Goal: Task Accomplishment & Management: Manage account settings

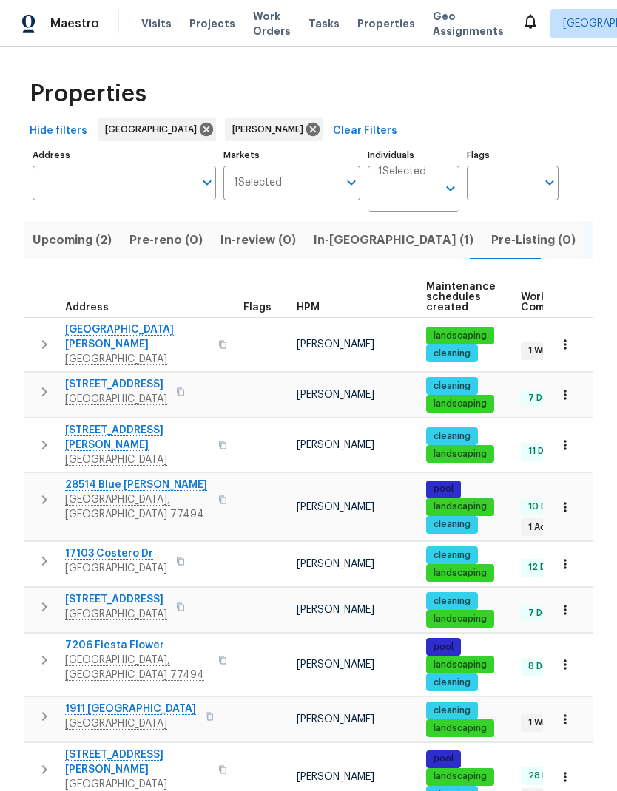
scroll to position [53, 0]
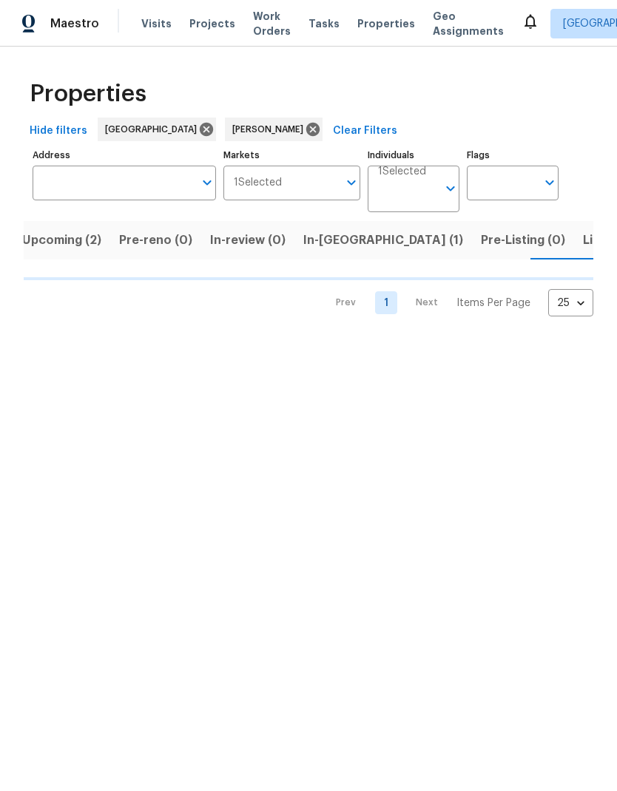
scroll to position [0, 21]
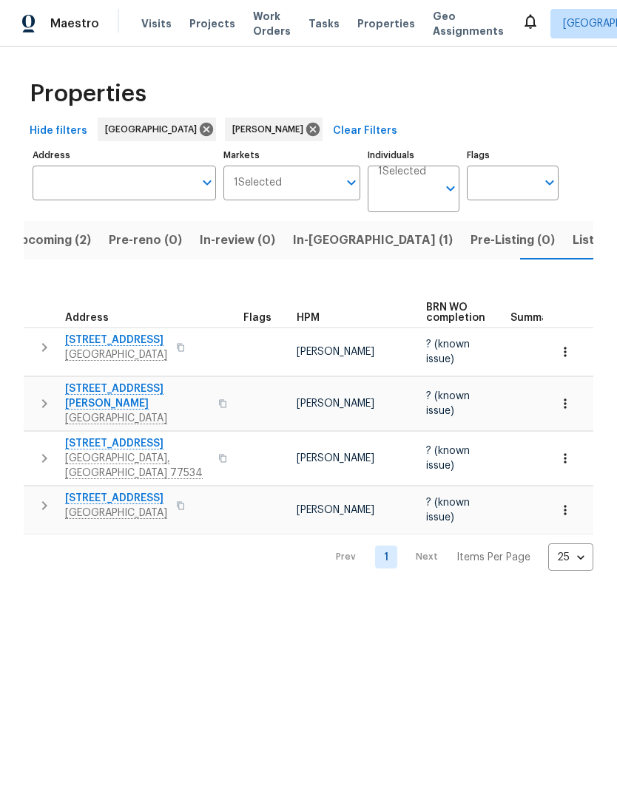
click at [143, 382] on span "5122 Breezy Parke Ln" at bounding box center [137, 397] width 144 height 30
click at [430, 197] on input "Individuals" at bounding box center [407, 195] width 59 height 35
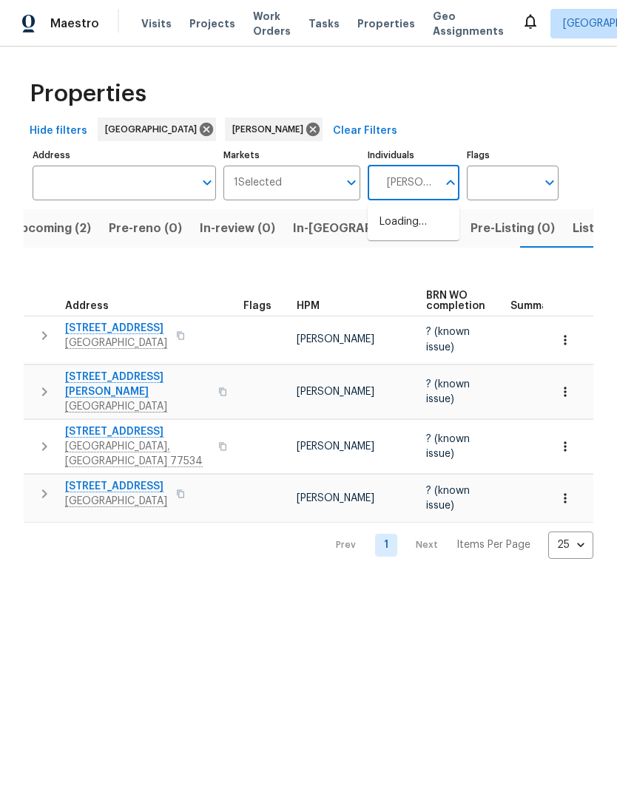
type input "Tyler waltz"
click at [395, 235] on input "checkbox" at bounding box center [394, 229] width 31 height 31
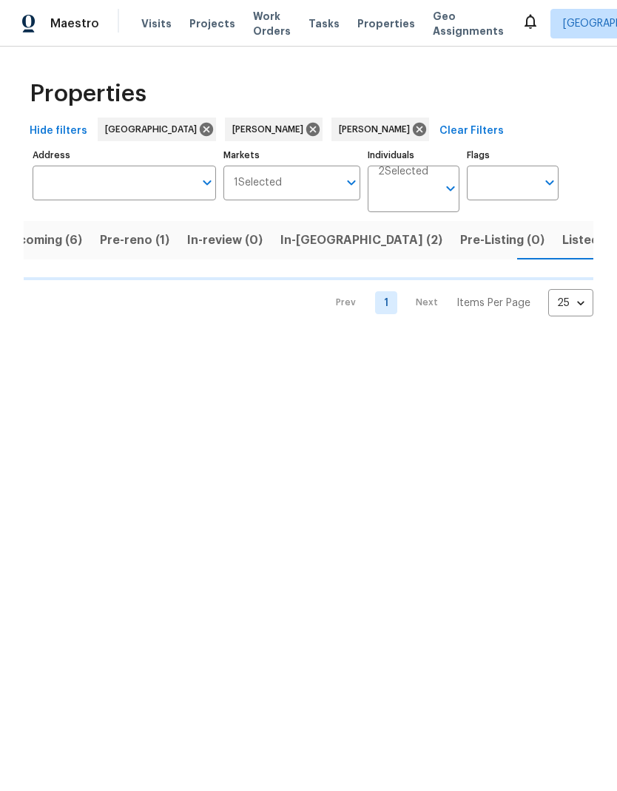
scroll to position [0, 32]
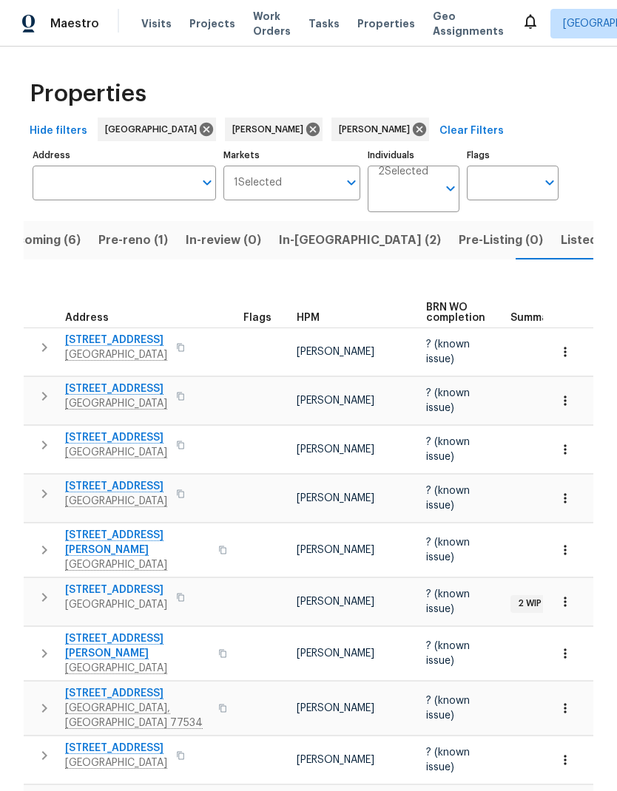
click at [50, 235] on span "Upcoming (6)" at bounding box center [41, 240] width 80 height 21
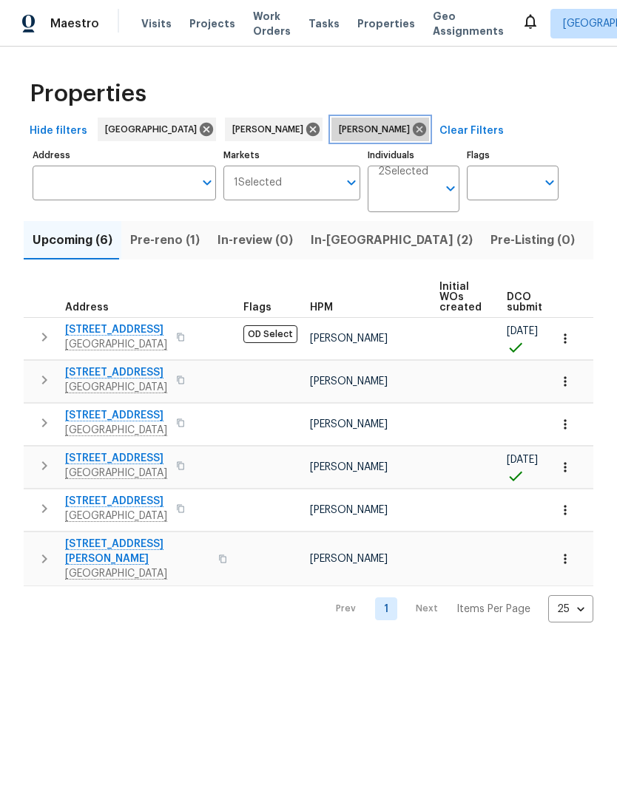
click at [413, 129] on icon at bounding box center [419, 129] width 13 height 13
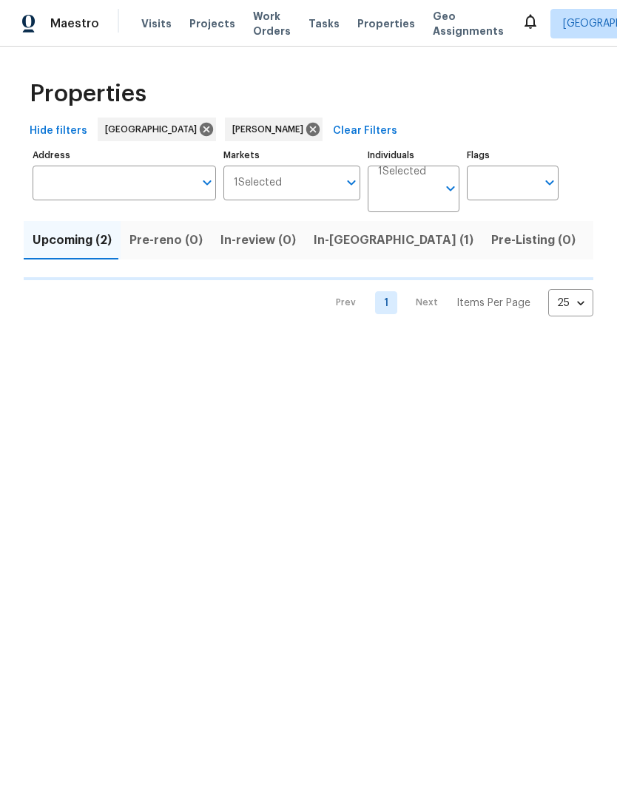
click at [416, 191] on input "Individuals" at bounding box center [407, 195] width 59 height 35
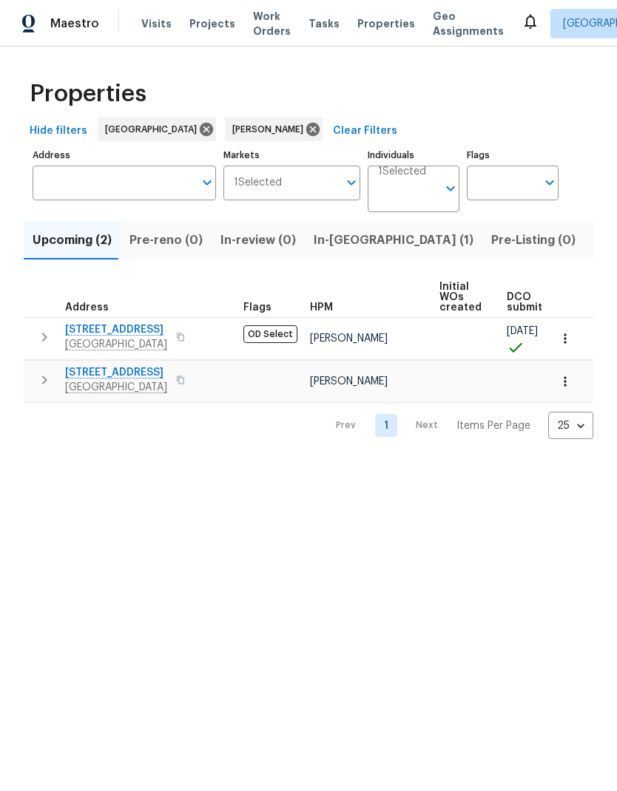
click at [417, 183] on input "Individuals" at bounding box center [407, 195] width 59 height 35
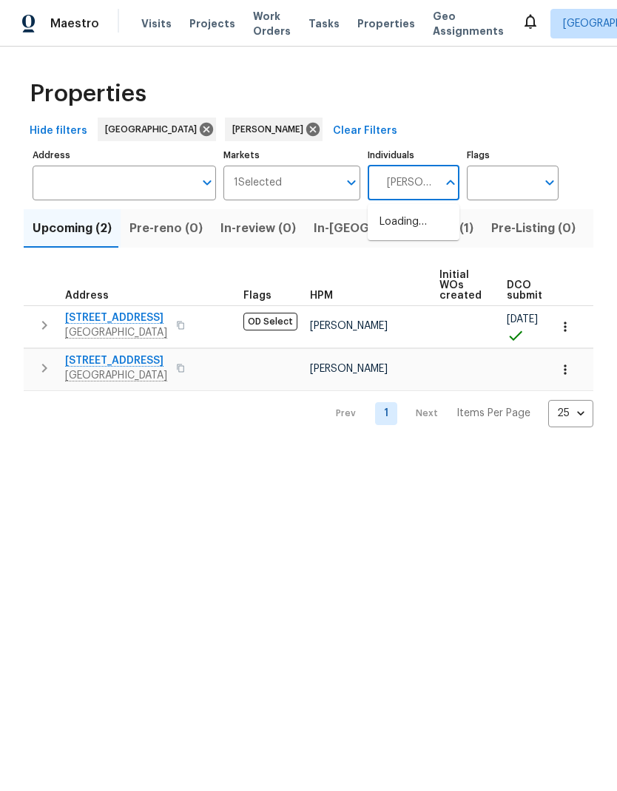
type input "Andy taylor"
click at [391, 234] on input "checkbox" at bounding box center [394, 229] width 31 height 31
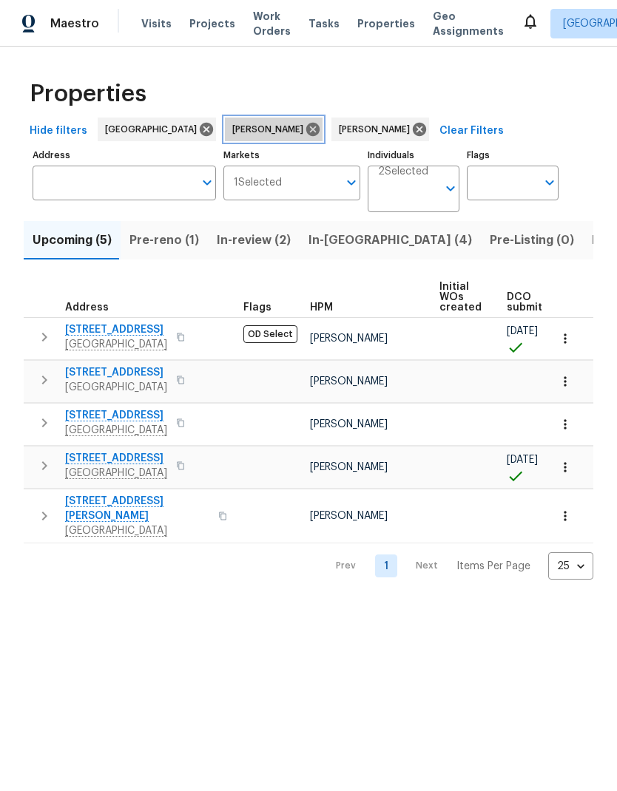
click at [306, 129] on icon at bounding box center [312, 129] width 13 height 13
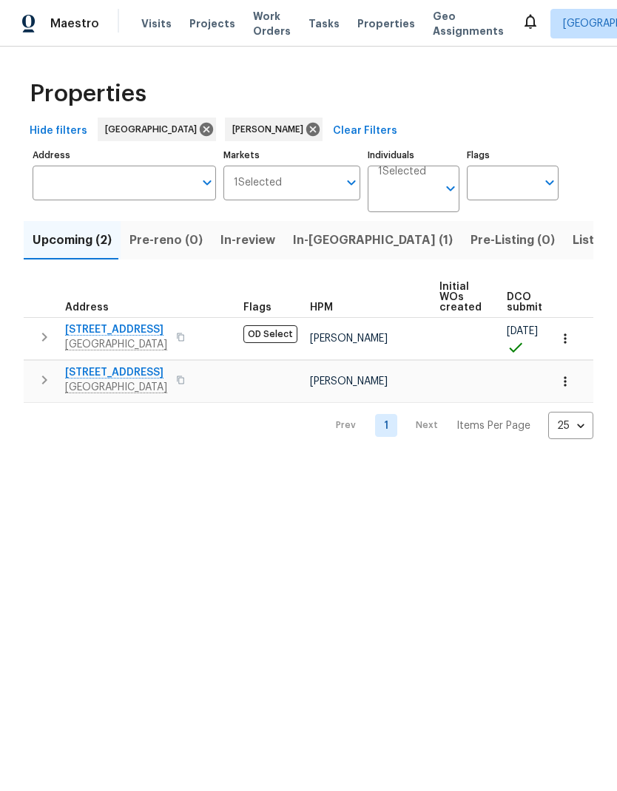
click at [418, 195] on input "Individuals" at bounding box center [407, 195] width 59 height 35
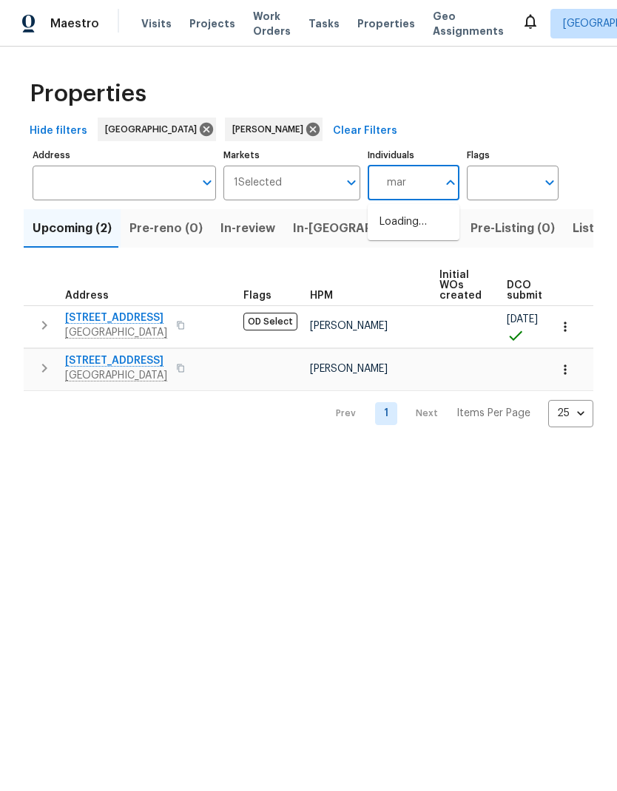
type input "mari"
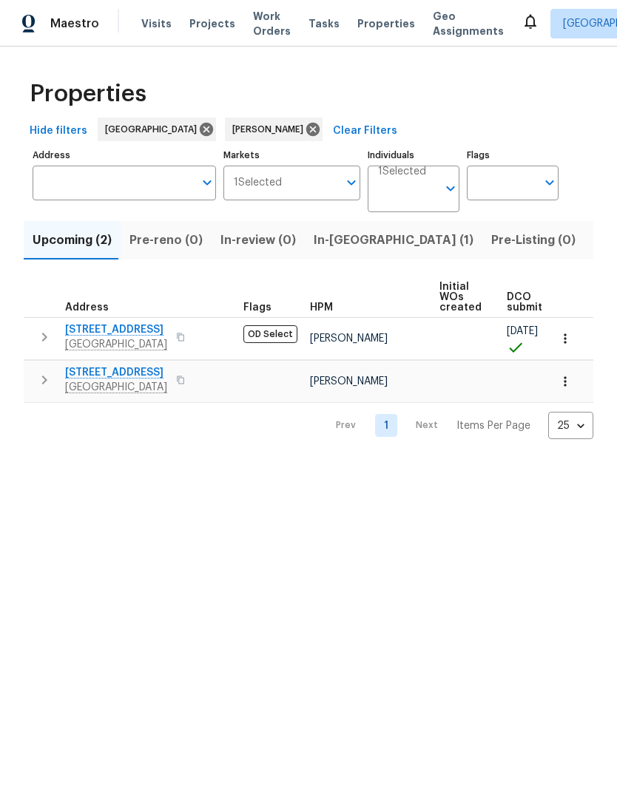
click at [420, 196] on input "Individuals" at bounding box center [407, 195] width 59 height 35
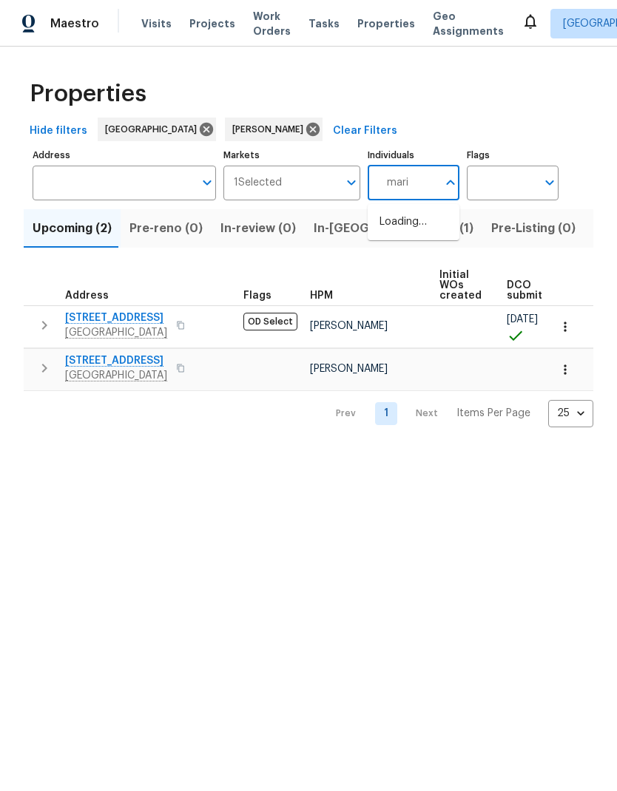
type input "maria"
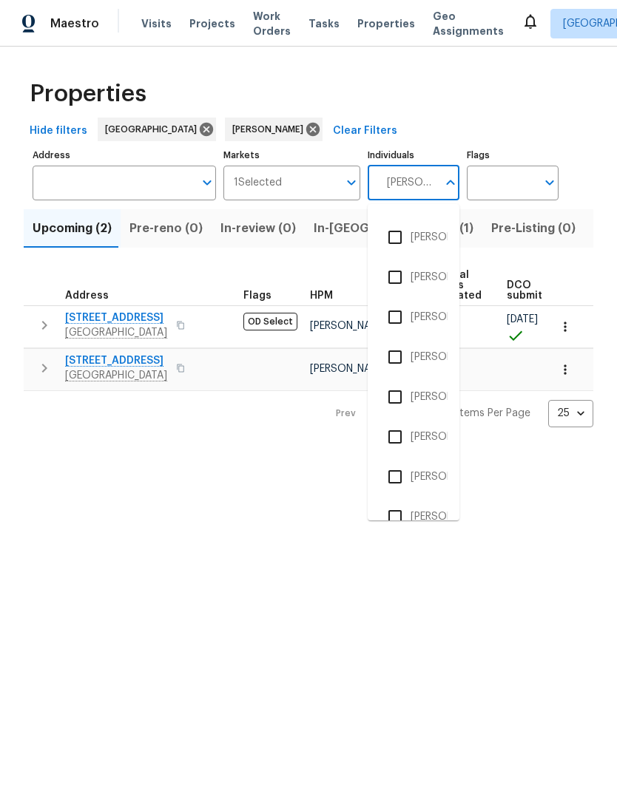
scroll to position [31, 0]
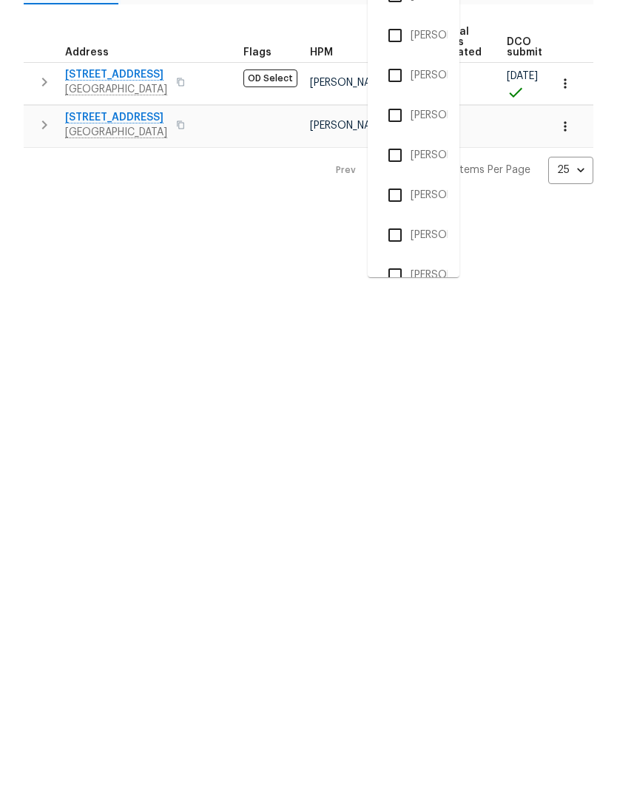
click at [392, 503] on input "checkbox" at bounding box center [394, 518] width 31 height 31
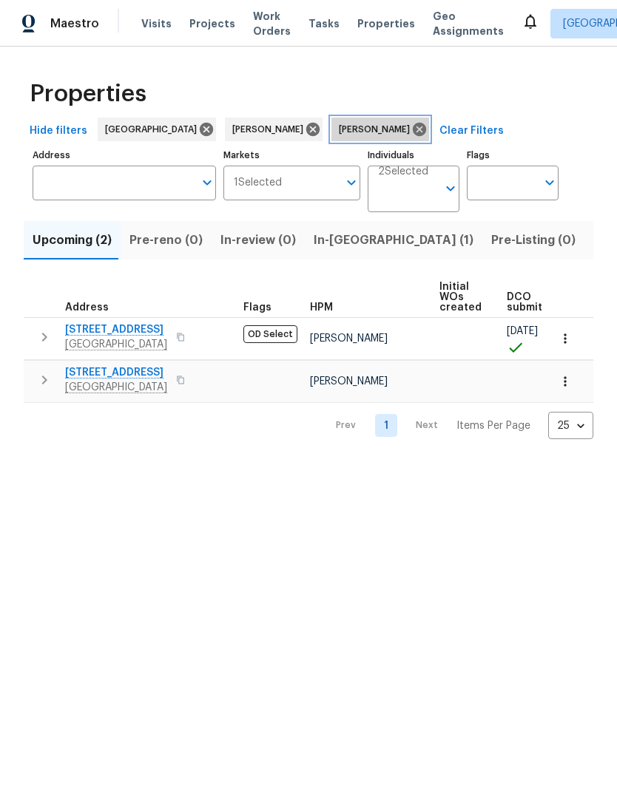
click at [413, 133] on icon at bounding box center [419, 129] width 13 height 13
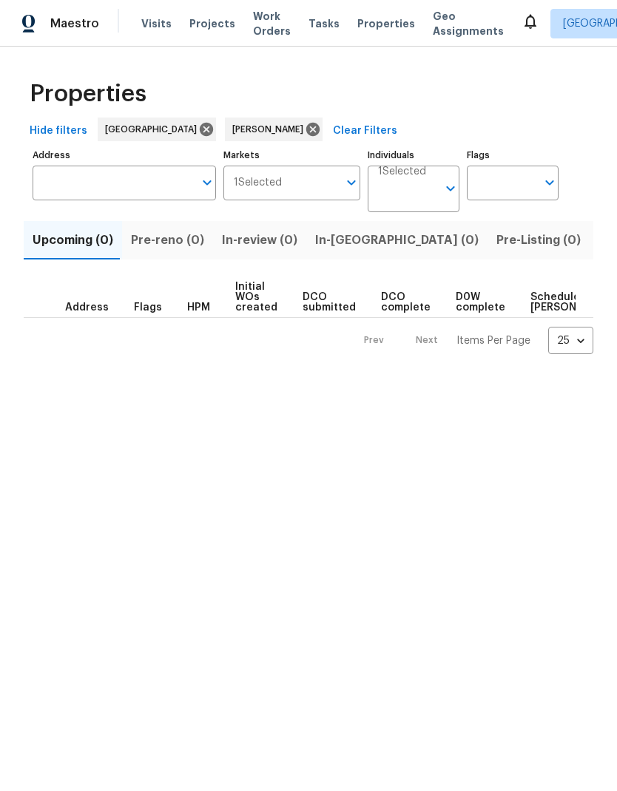
click at [419, 194] on input "Individuals" at bounding box center [407, 195] width 59 height 35
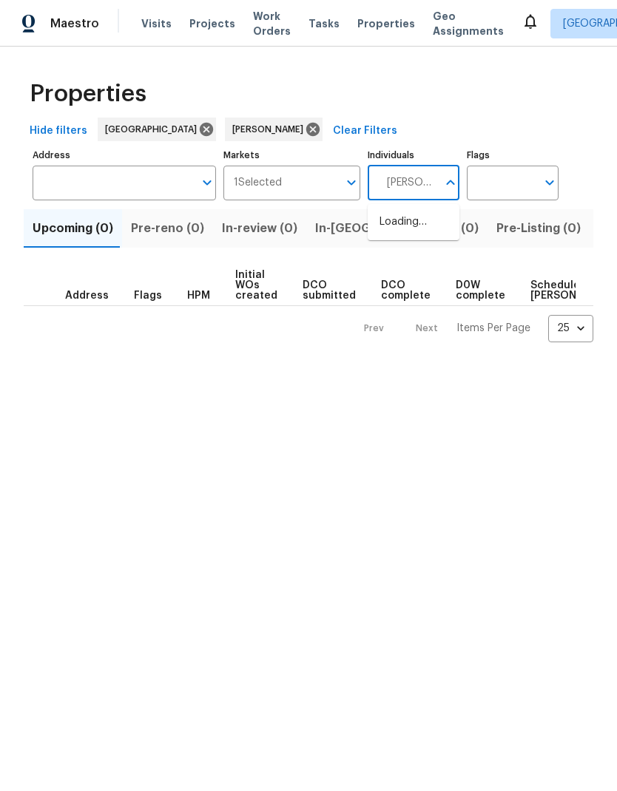
type input "Joe wolfe"
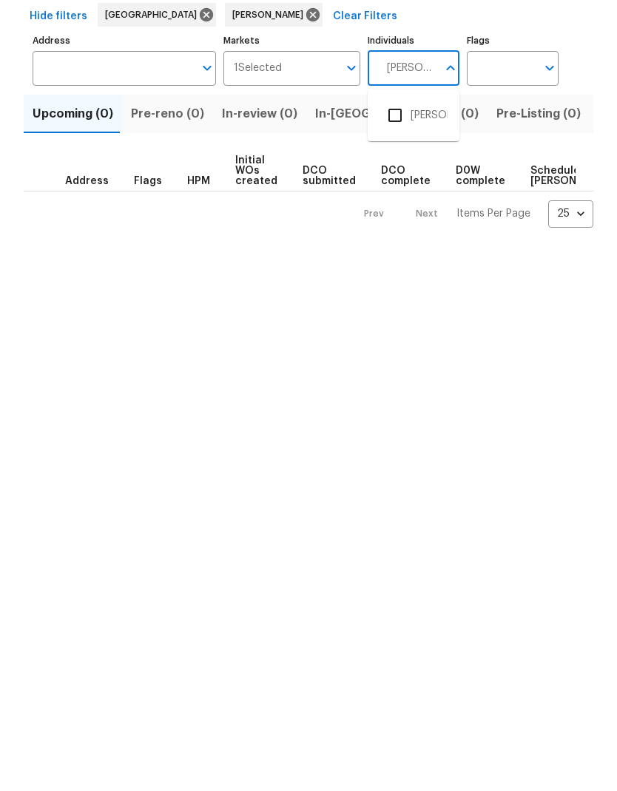
click at [400, 214] on input "checkbox" at bounding box center [394, 229] width 31 height 31
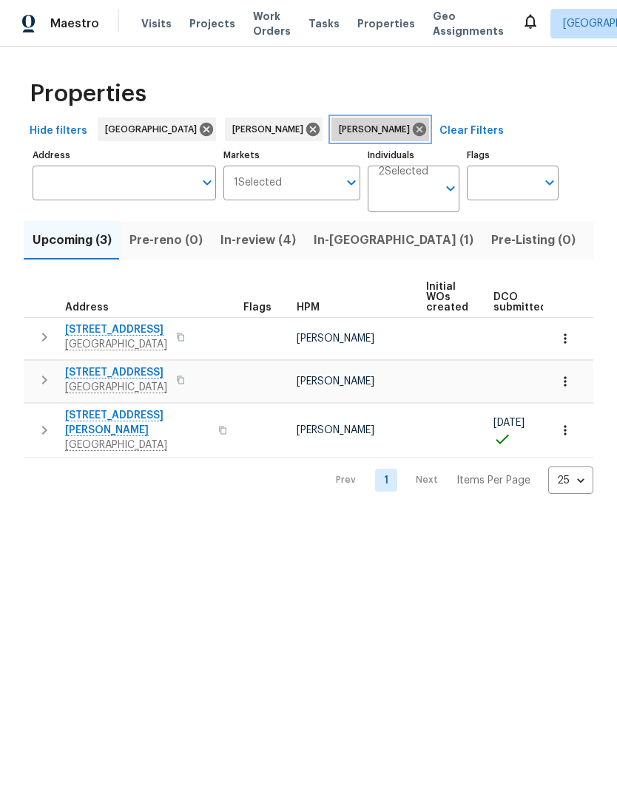
click at [411, 132] on icon at bounding box center [419, 129] width 16 height 16
click at [416, 193] on input "Individuals" at bounding box center [407, 195] width 59 height 35
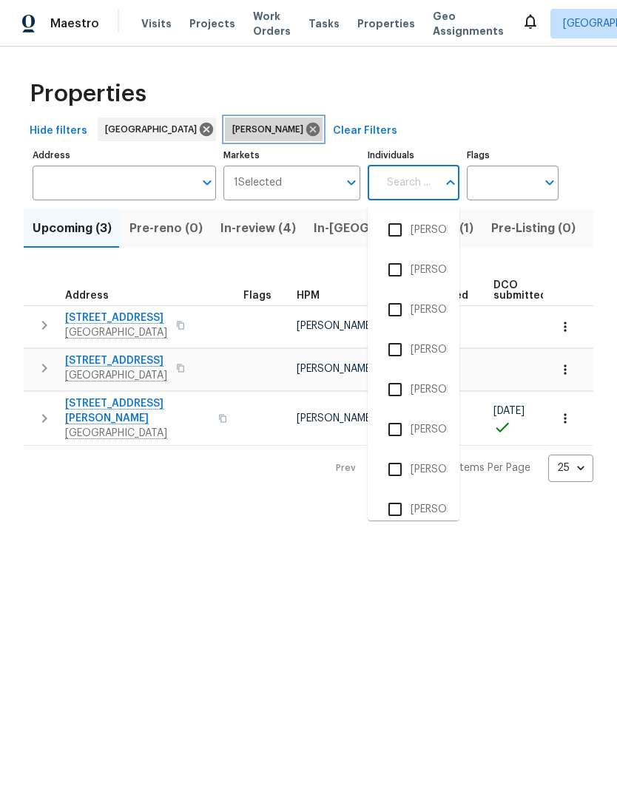
click at [305, 129] on icon at bounding box center [313, 129] width 16 height 16
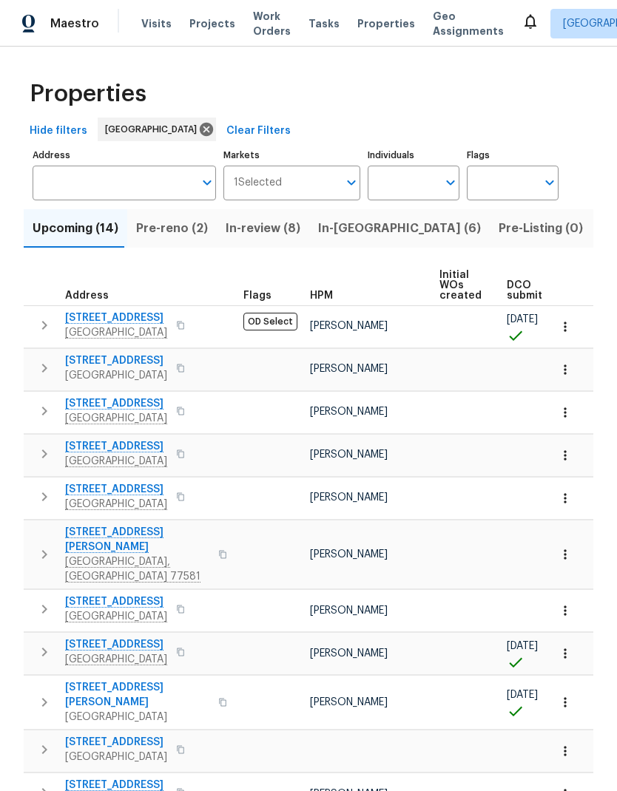
click at [407, 183] on input "Individuals" at bounding box center [403, 183] width 70 height 35
type input "Stephen lacy"
click at [397, 230] on input "checkbox" at bounding box center [394, 229] width 31 height 31
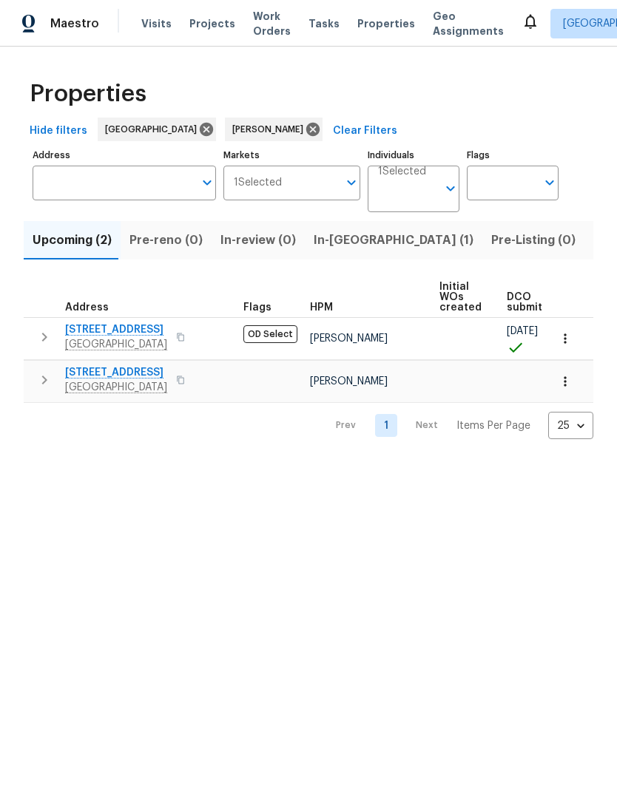
click at [416, 197] on input "Individuals" at bounding box center [407, 195] width 59 height 35
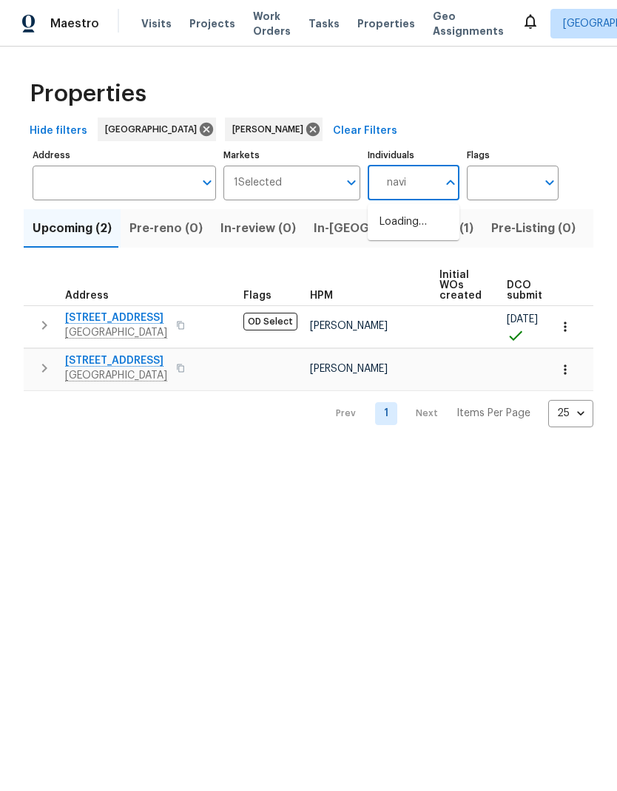
type input "navid"
click at [405, 227] on input "checkbox" at bounding box center [394, 229] width 31 height 31
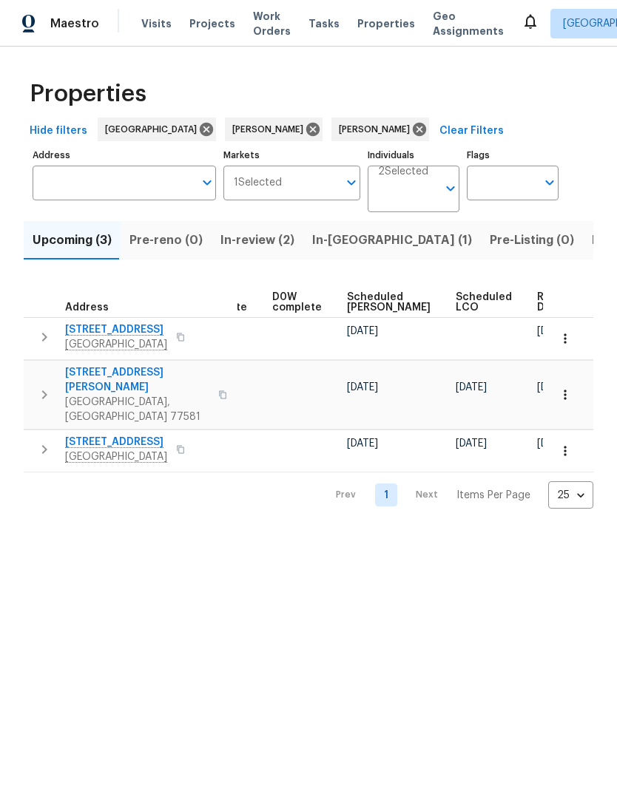
scroll to position [0, 387]
click at [305, 130] on icon at bounding box center [313, 129] width 16 height 16
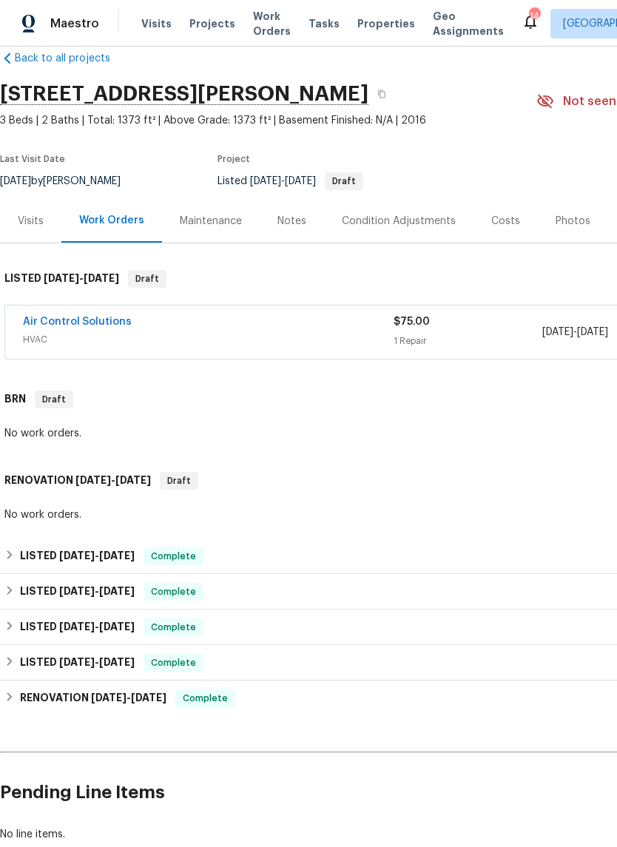
scroll to position [25, 0]
click at [39, 317] on link "Air Control Solutions" at bounding box center [77, 322] width 109 height 10
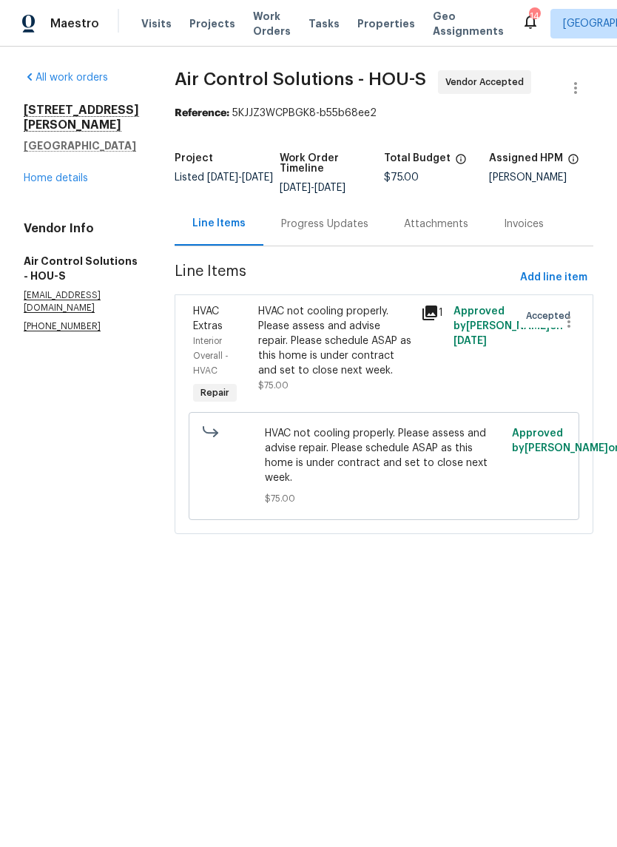
click at [360, 229] on div "Progress Updates" at bounding box center [324, 224] width 87 height 15
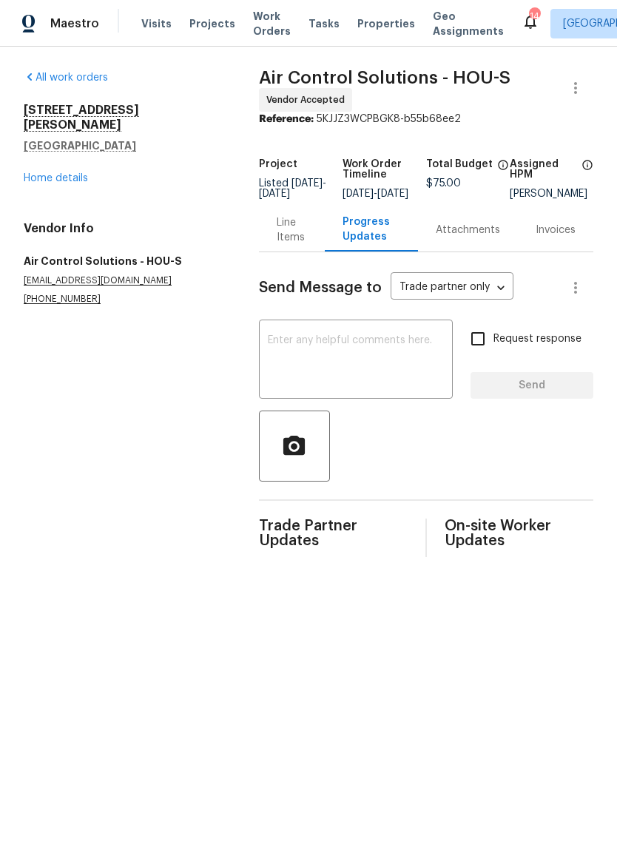
click at [39, 173] on link "Home details" at bounding box center [56, 178] width 64 height 10
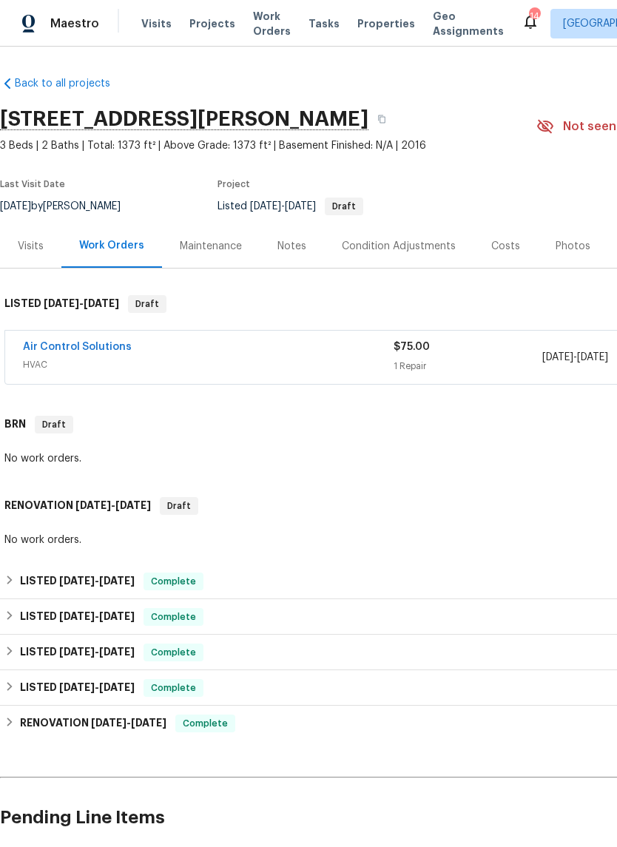
click at [529, 18] on div "14" at bounding box center [534, 16] width 10 height 15
click at [521, 16] on icon at bounding box center [530, 22] width 18 height 18
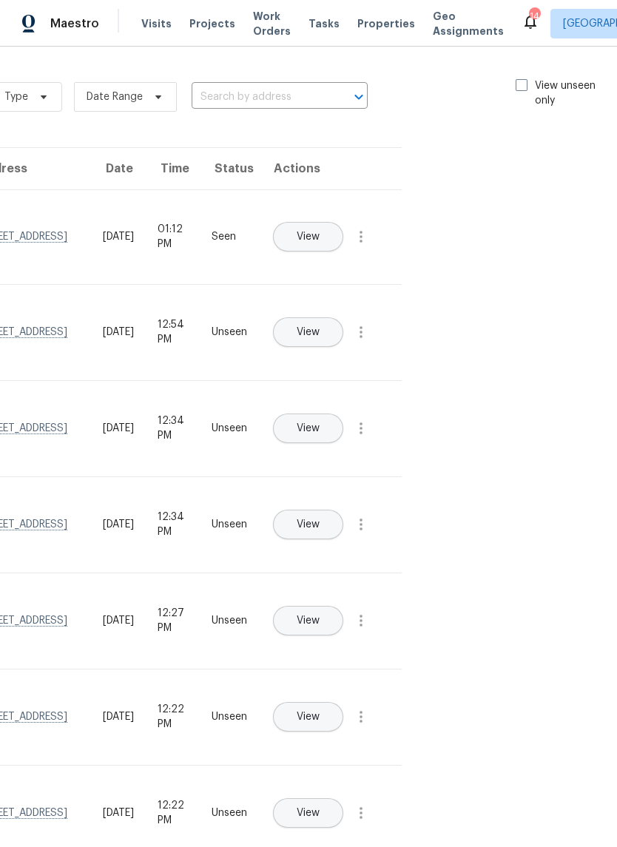
scroll to position [0, 166]
click at [517, 85] on span at bounding box center [523, 85] width 12 height 12
click at [517, 85] on input "View unseen only" at bounding box center [522, 83] width 10 height 10
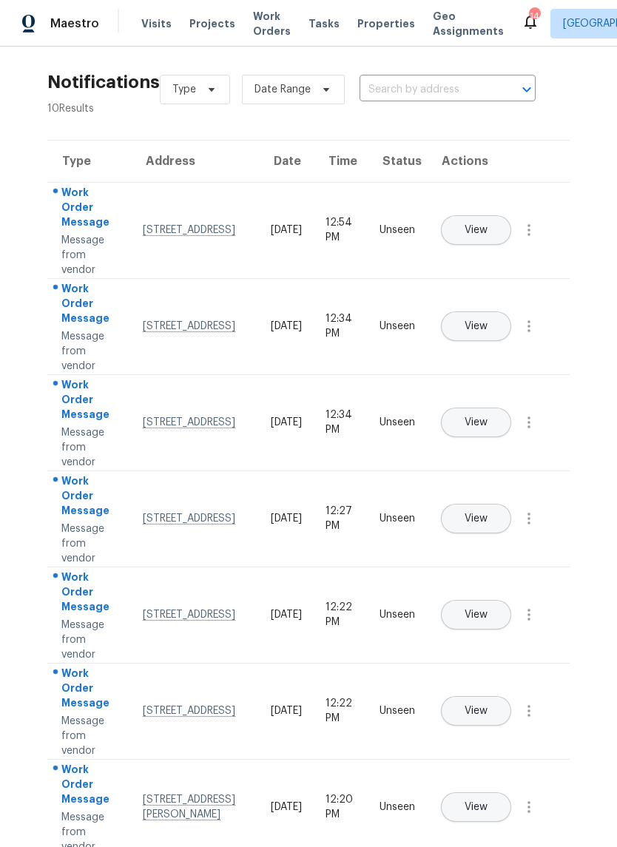
scroll to position [7, 0]
click at [530, 240] on icon "button" at bounding box center [529, 231] width 18 height 18
click at [490, 257] on link "Mark Seen" at bounding box center [445, 248] width 126 height 22
click at [535, 334] on icon "button" at bounding box center [529, 326] width 18 height 18
click at [489, 343] on div "Mark Seen" at bounding box center [444, 343] width 115 height 15
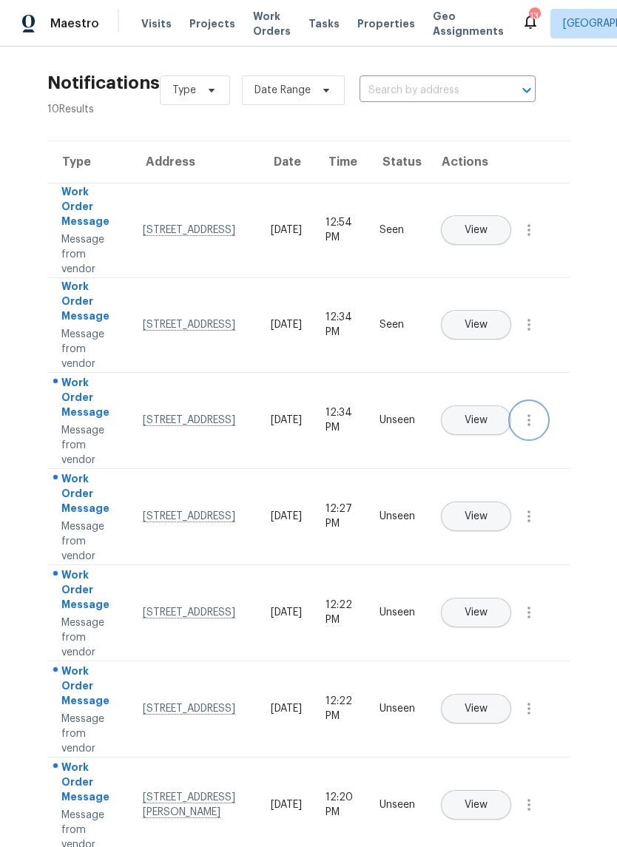
click at [537, 427] on icon "button" at bounding box center [529, 420] width 18 height 18
click at [486, 438] on div "Mark Seen" at bounding box center [444, 437] width 115 height 15
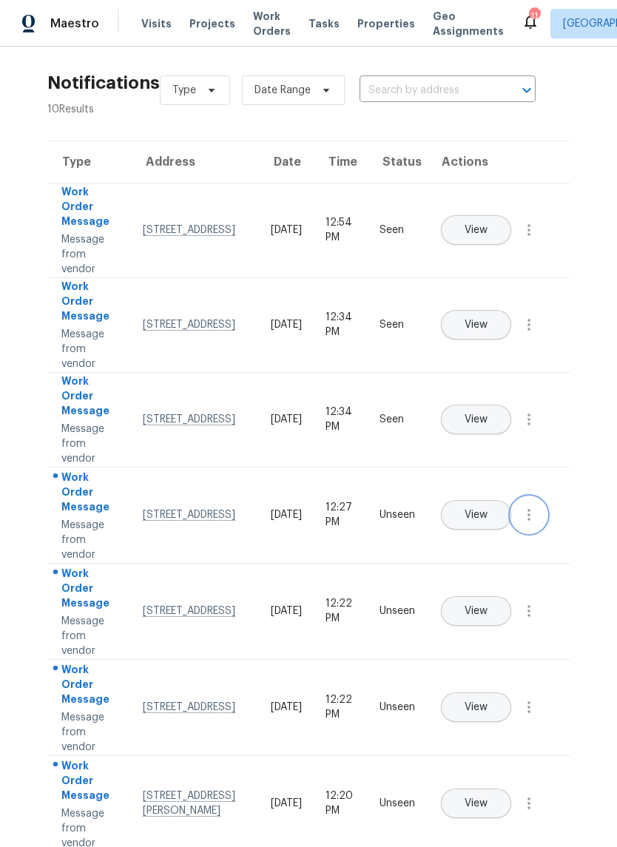
click at [530, 521] on icon "button" at bounding box center [528, 515] width 3 height 12
click at [480, 525] on div "Mark Seen" at bounding box center [444, 532] width 115 height 15
click at [532, 618] on icon "button" at bounding box center [529, 610] width 18 height 18
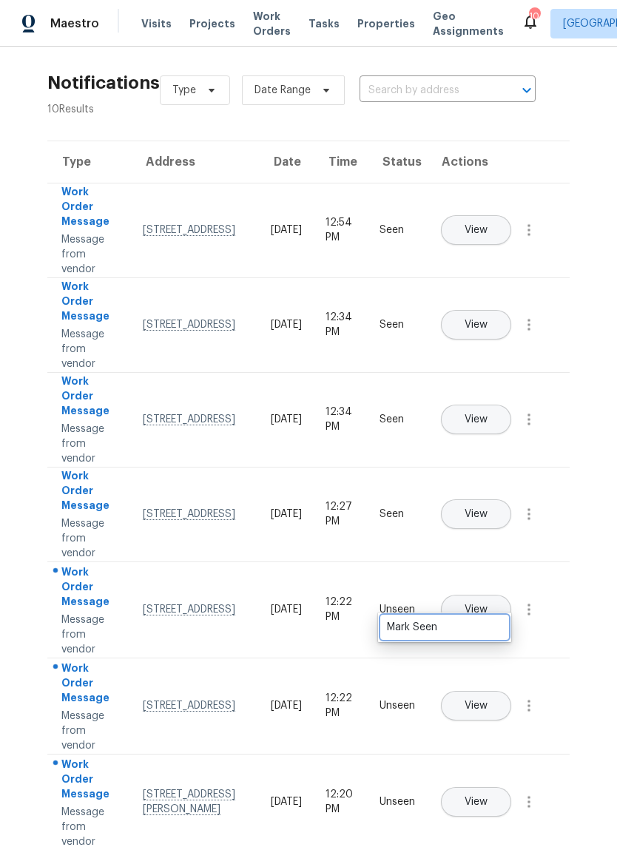
click at [478, 629] on div "Mark Seen" at bounding box center [444, 627] width 115 height 15
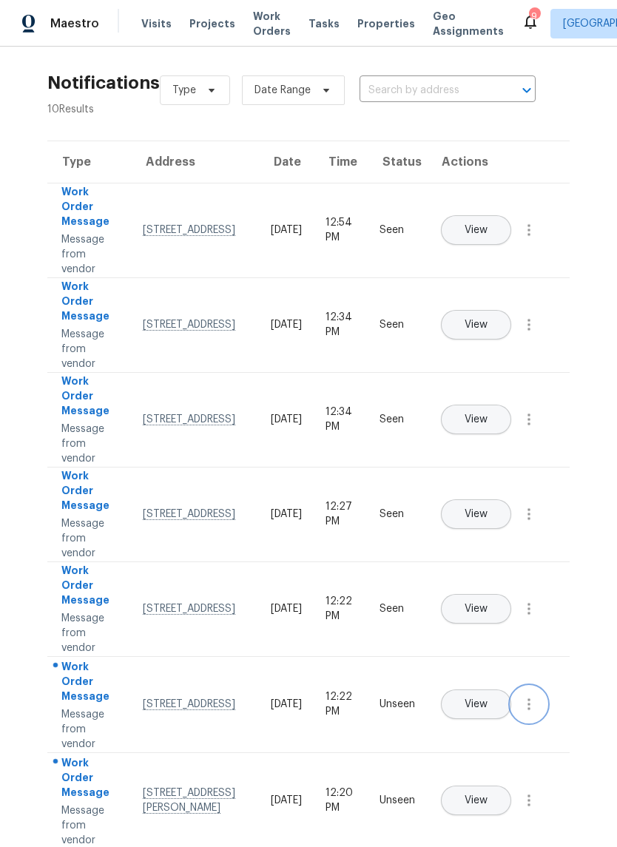
click at [535, 713] on icon "button" at bounding box center [529, 704] width 18 height 18
click at [480, 715] on div "Mark Seen" at bounding box center [444, 721] width 115 height 15
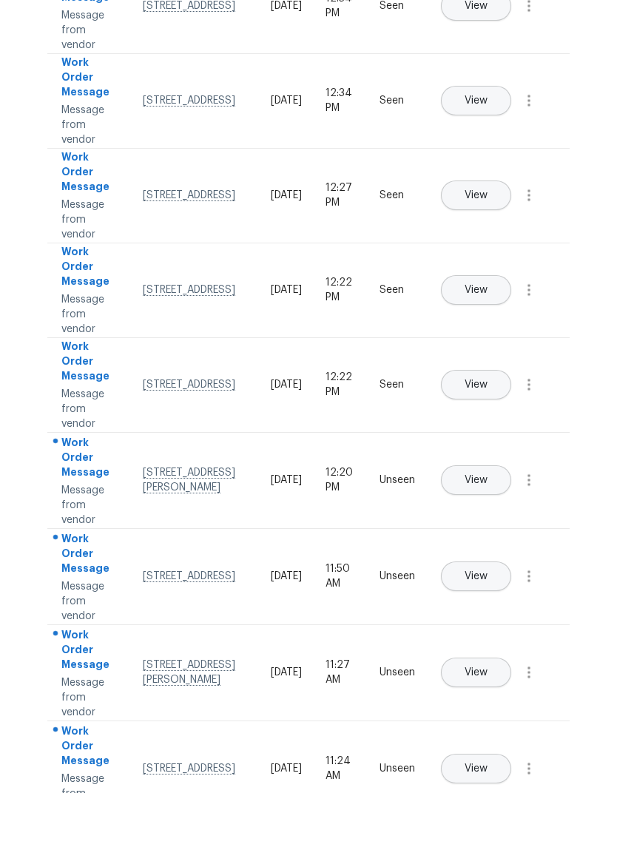
scroll to position [36, 0]
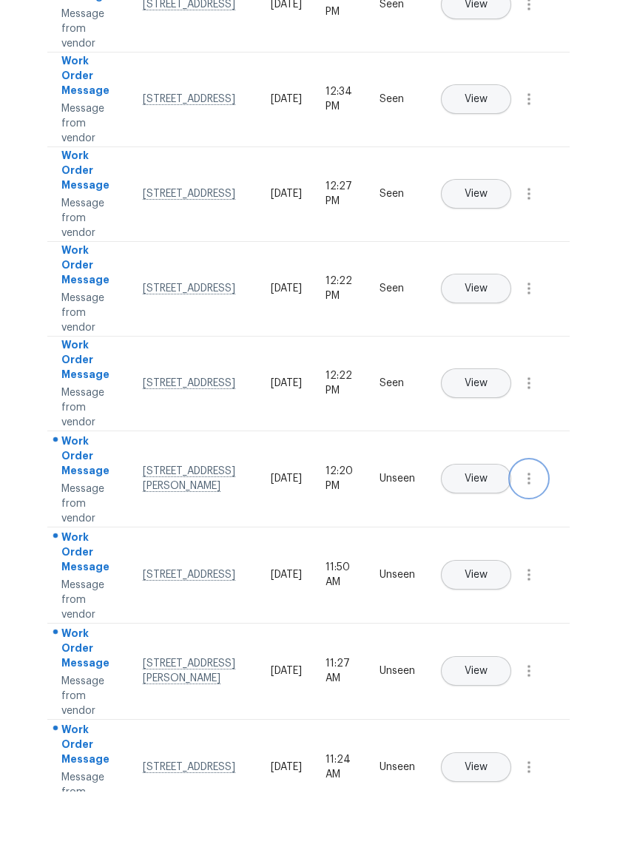
click at [537, 525] on icon "button" at bounding box center [529, 534] width 18 height 18
click at [476, 544] on div "Mark Seen" at bounding box center [444, 551] width 115 height 15
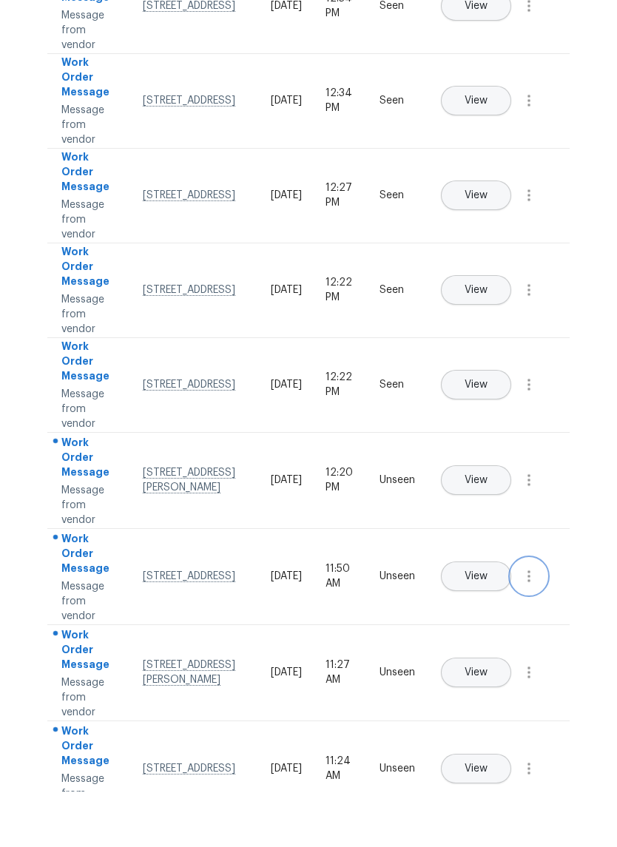
click at [541, 614] on button "button" at bounding box center [529, 632] width 36 height 36
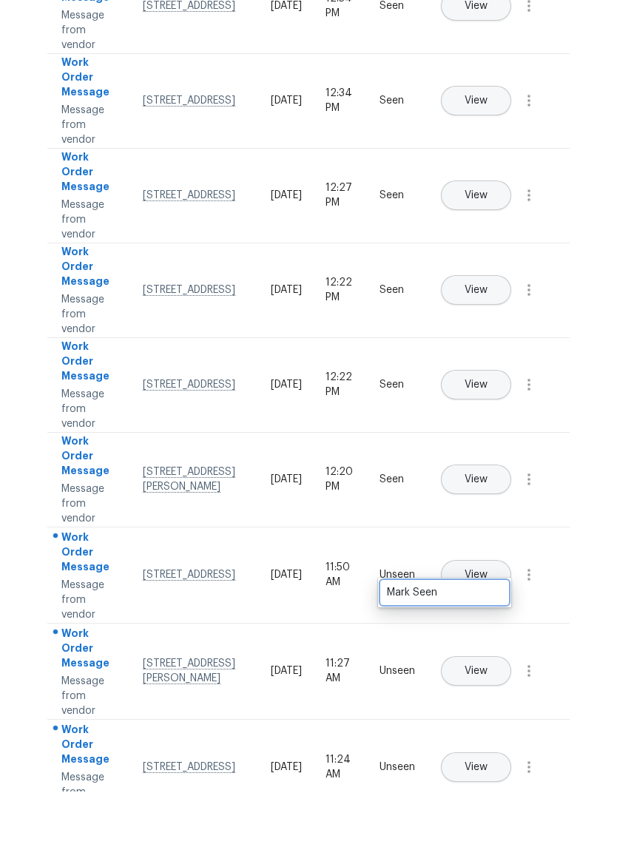
click at [479, 637] on link "Mark Seen" at bounding box center [445, 648] width 126 height 22
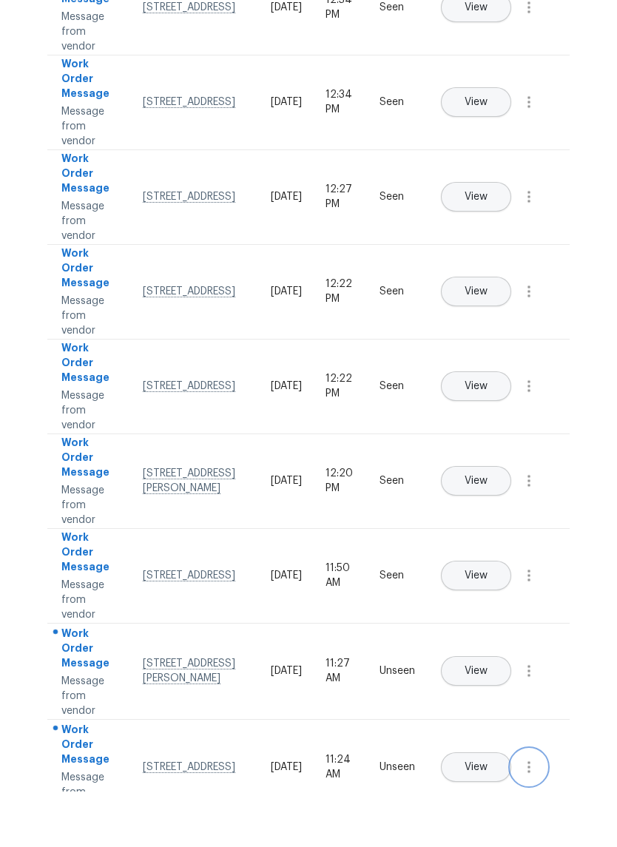
click at [529, 817] on icon "button" at bounding box center [528, 823] width 3 height 12
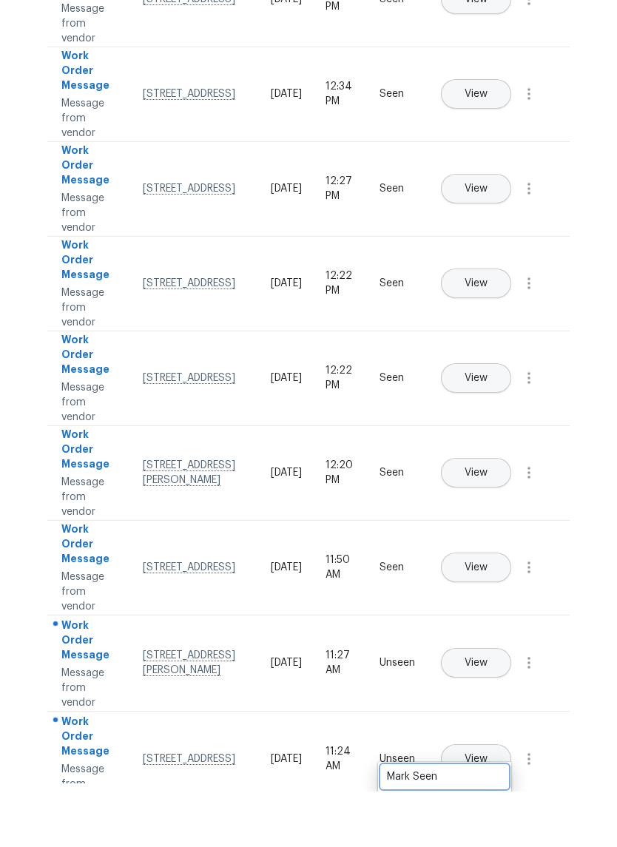
click at [490, 825] on div "Mark Seen" at bounding box center [444, 832] width 115 height 15
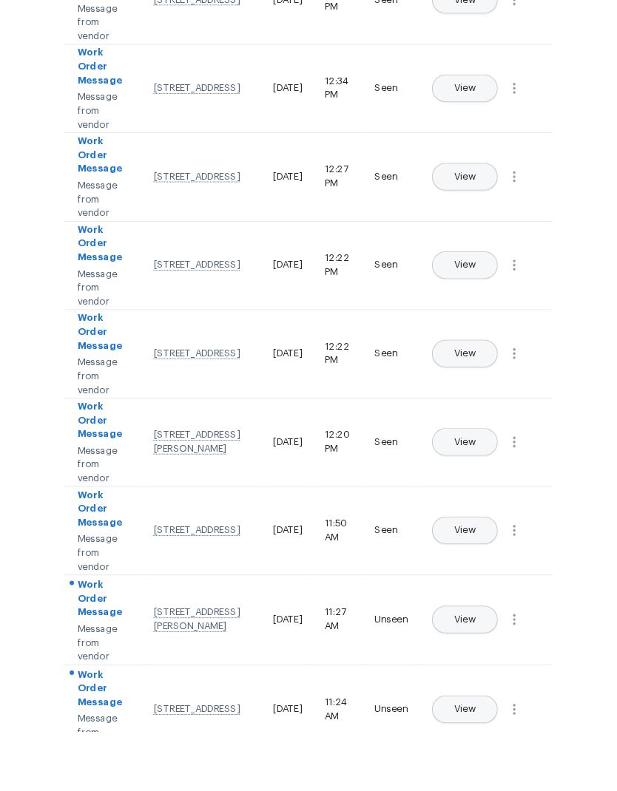
scroll to position [267, 0]
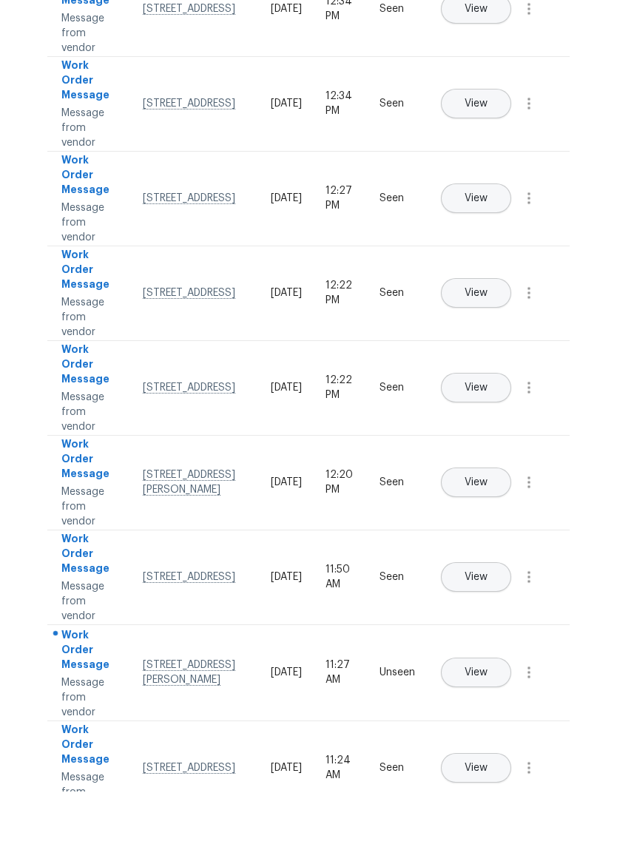
click at [511, 713] on button "View" at bounding box center [476, 728] width 70 height 30
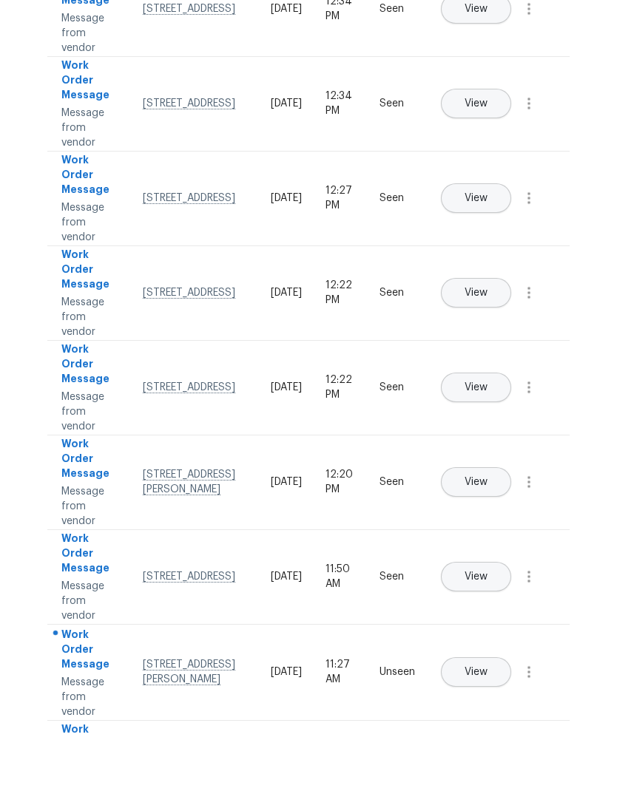
scroll to position [59, 0]
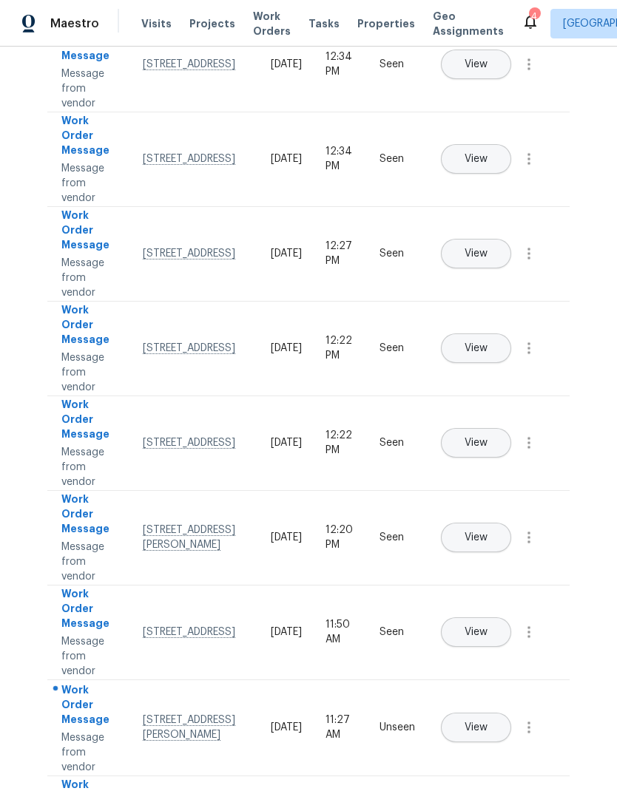
click at [511, 713] on button "View" at bounding box center [476, 728] width 70 height 30
click at [537, 719] on icon "button" at bounding box center [529, 728] width 18 height 18
click at [488, 738] on div "Mark Seen" at bounding box center [444, 745] width 115 height 15
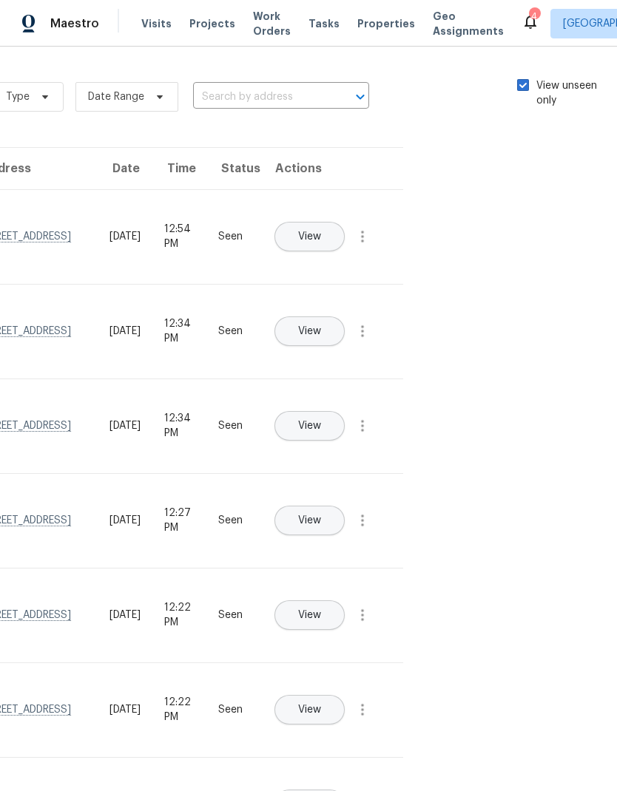
scroll to position [0, 166]
click at [522, 79] on span at bounding box center [523, 85] width 12 height 12
click at [522, 78] on input "View unseen only" at bounding box center [522, 83] width 10 height 10
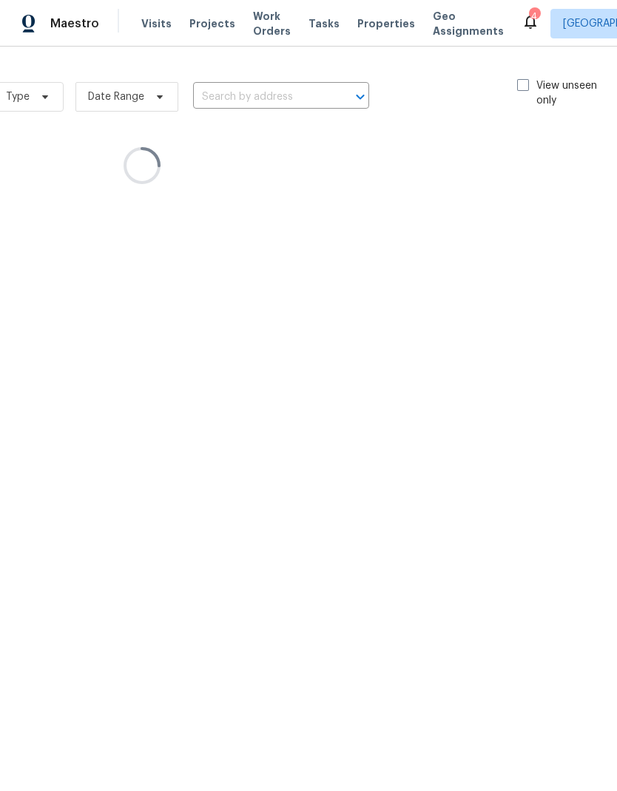
scroll to position [0, 0]
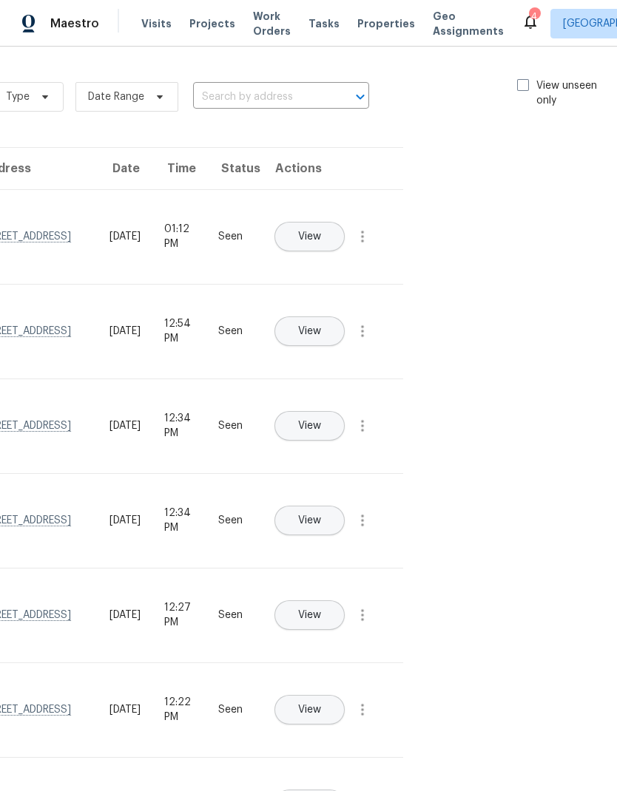
click at [521, 89] on span at bounding box center [523, 85] width 12 height 12
click at [521, 88] on input "View unseen only" at bounding box center [522, 83] width 10 height 10
checkbox input "true"
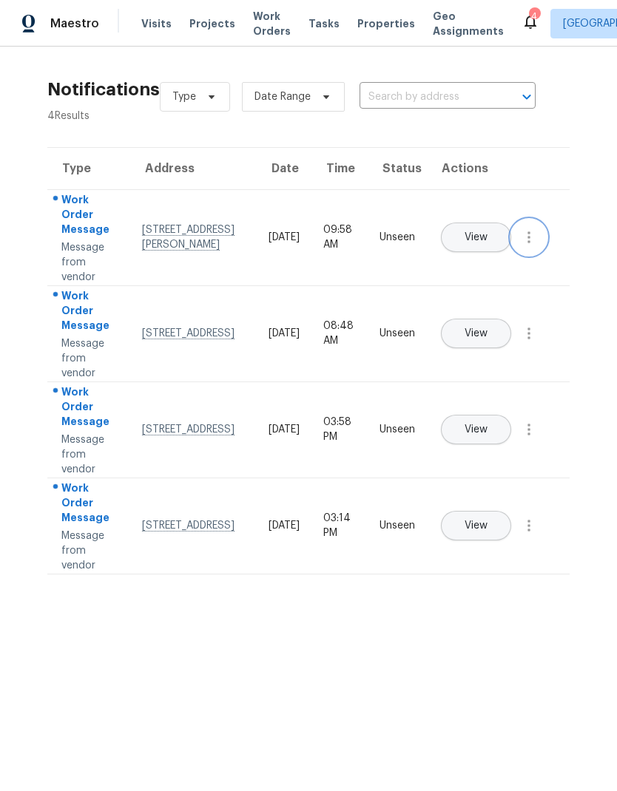
click at [527, 246] on icon "button" at bounding box center [529, 238] width 18 height 18
click at [487, 265] on link "Mark Seen" at bounding box center [445, 255] width 126 height 22
click at [536, 341] on icon "button" at bounding box center [529, 332] width 18 height 18
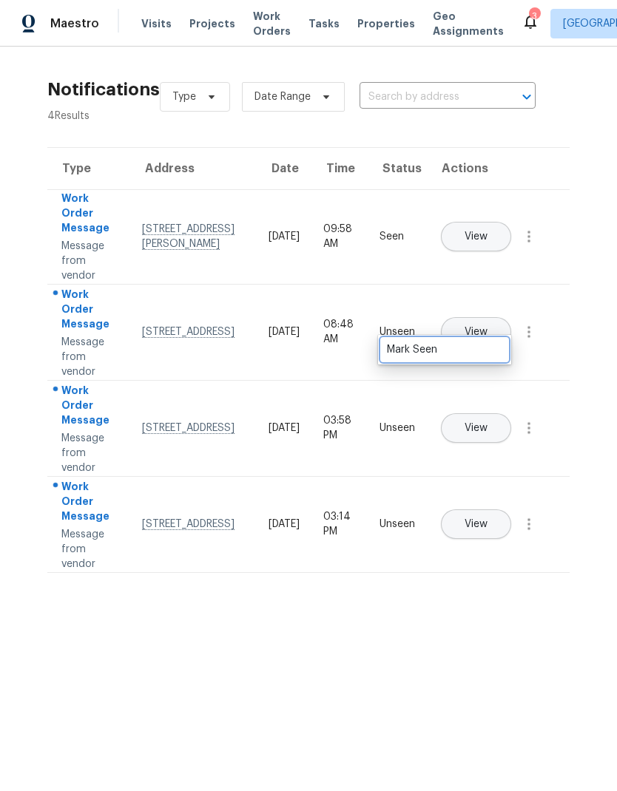
click at [484, 360] on link "Mark Seen" at bounding box center [445, 350] width 126 height 22
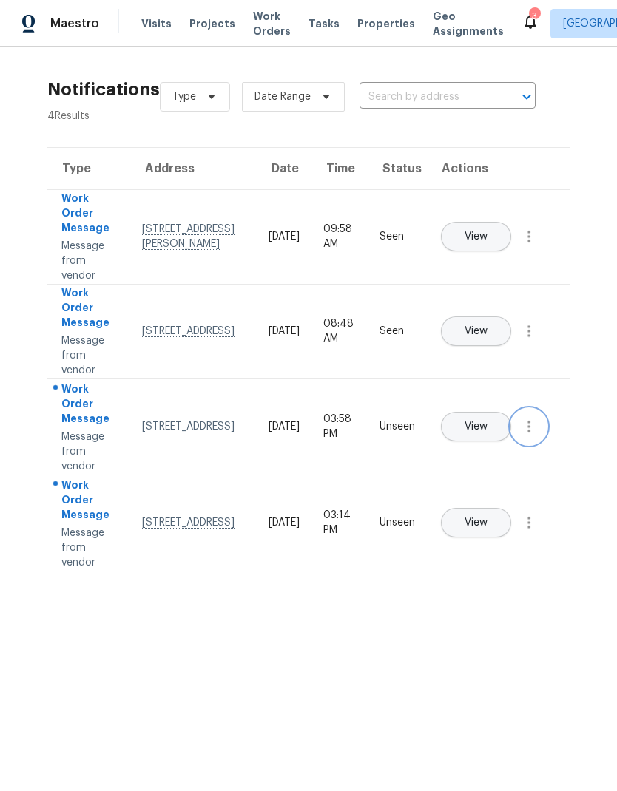
click at [530, 433] on icon "button" at bounding box center [528, 427] width 3 height 12
click at [469, 438] on div "Mark Seen" at bounding box center [444, 444] width 115 height 15
click at [538, 530] on icon "button" at bounding box center [529, 522] width 18 height 18
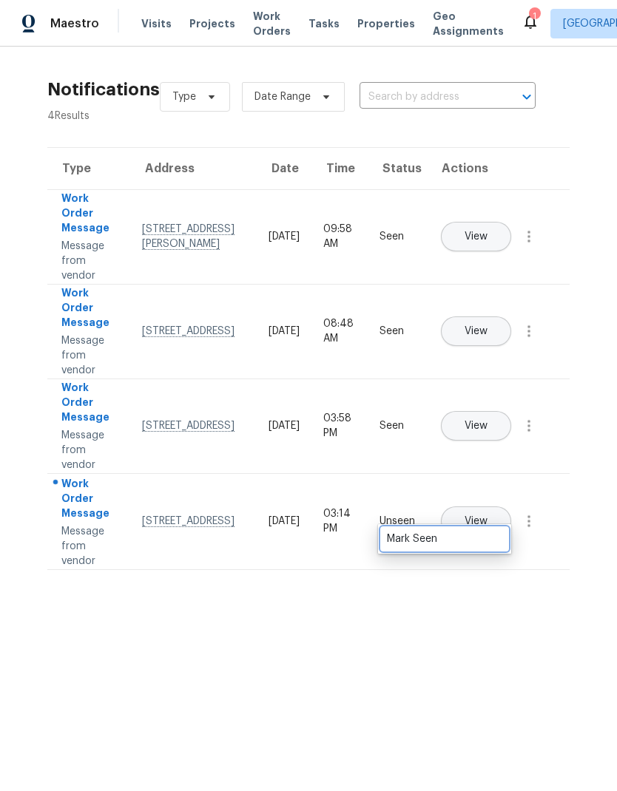
click at [482, 537] on div "Mark Seen" at bounding box center [444, 539] width 115 height 15
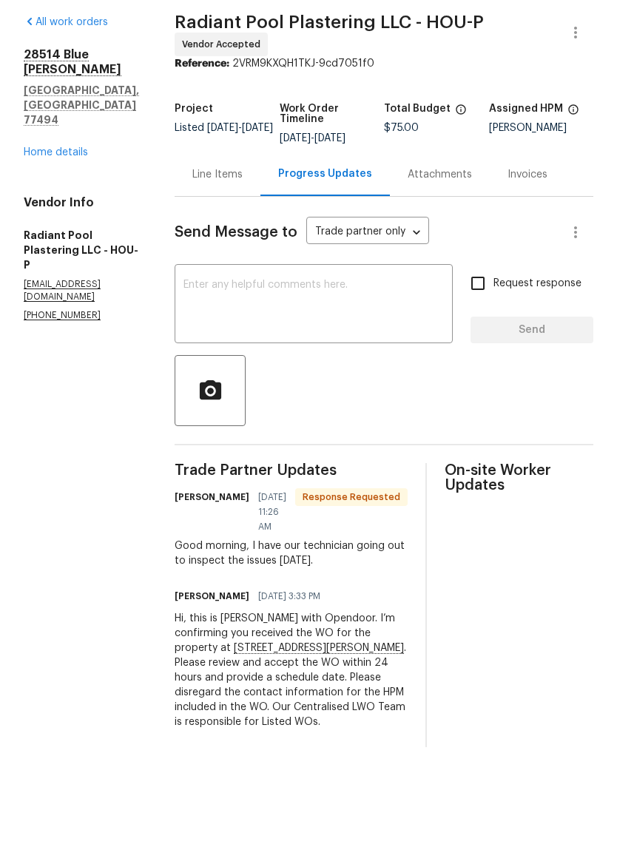
click at [84, 103] on div "28514 Blue Holly Ln Katy, TX 77494 Home details" at bounding box center [81, 159] width 115 height 112
click at [88, 104] on div "28514 Blue Holly Ln Katy, TX 77494 Home details" at bounding box center [81, 159] width 115 height 112
click at [101, 108] on div "28514 Blue Holly Ln Katy, TX 77494 Home details" at bounding box center [81, 159] width 115 height 112
click at [95, 105] on div "28514 Blue Holly Ln Katy, TX 77494 Home details" at bounding box center [81, 159] width 115 height 112
click at [84, 203] on link "Home details" at bounding box center [56, 208] width 64 height 10
